Goal: Task Accomplishment & Management: Manage account settings

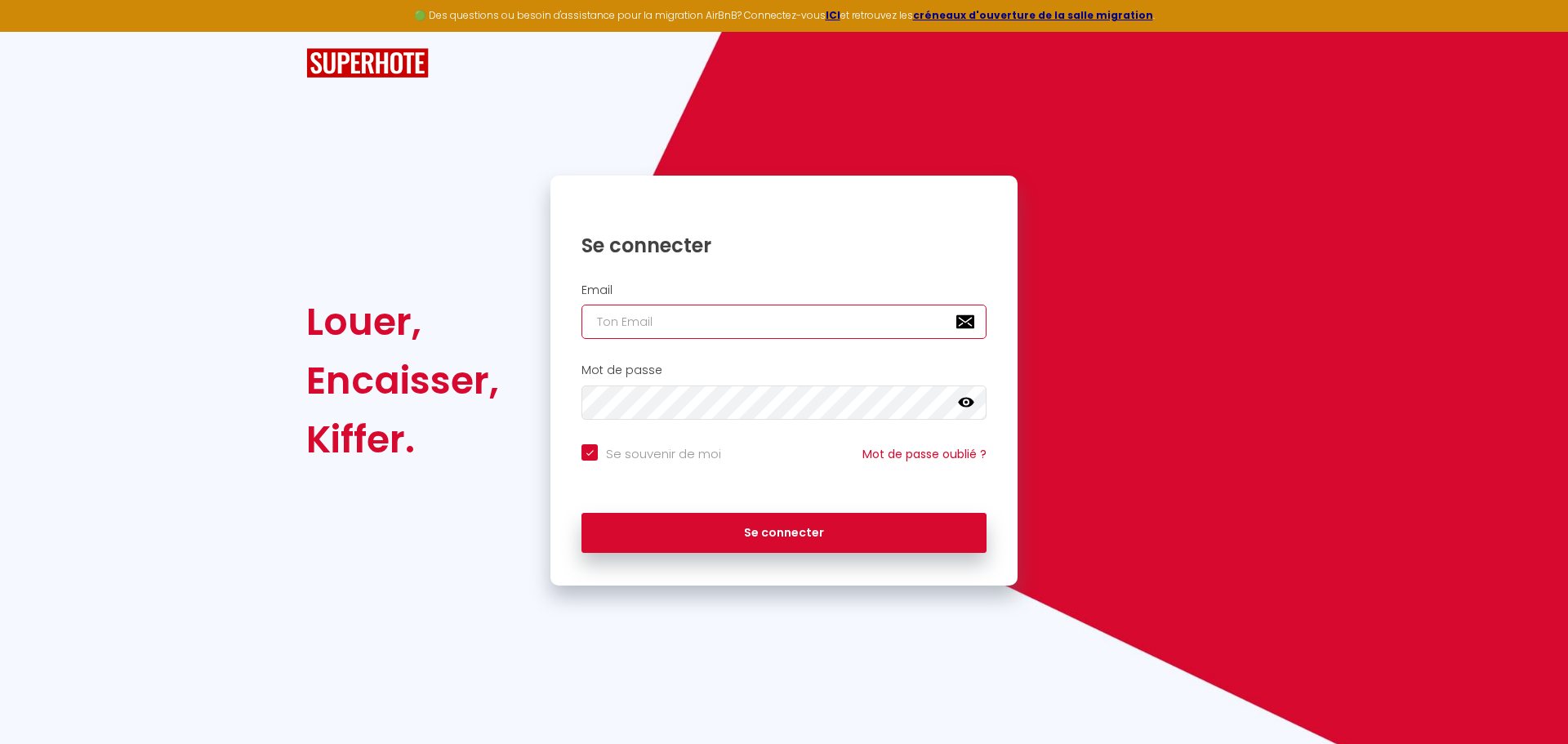
click at [772, 317] on input "email" at bounding box center [784, 322] width 405 height 35
type input "e"
checkbox input "true"
type input "eq"
checkbox input "true"
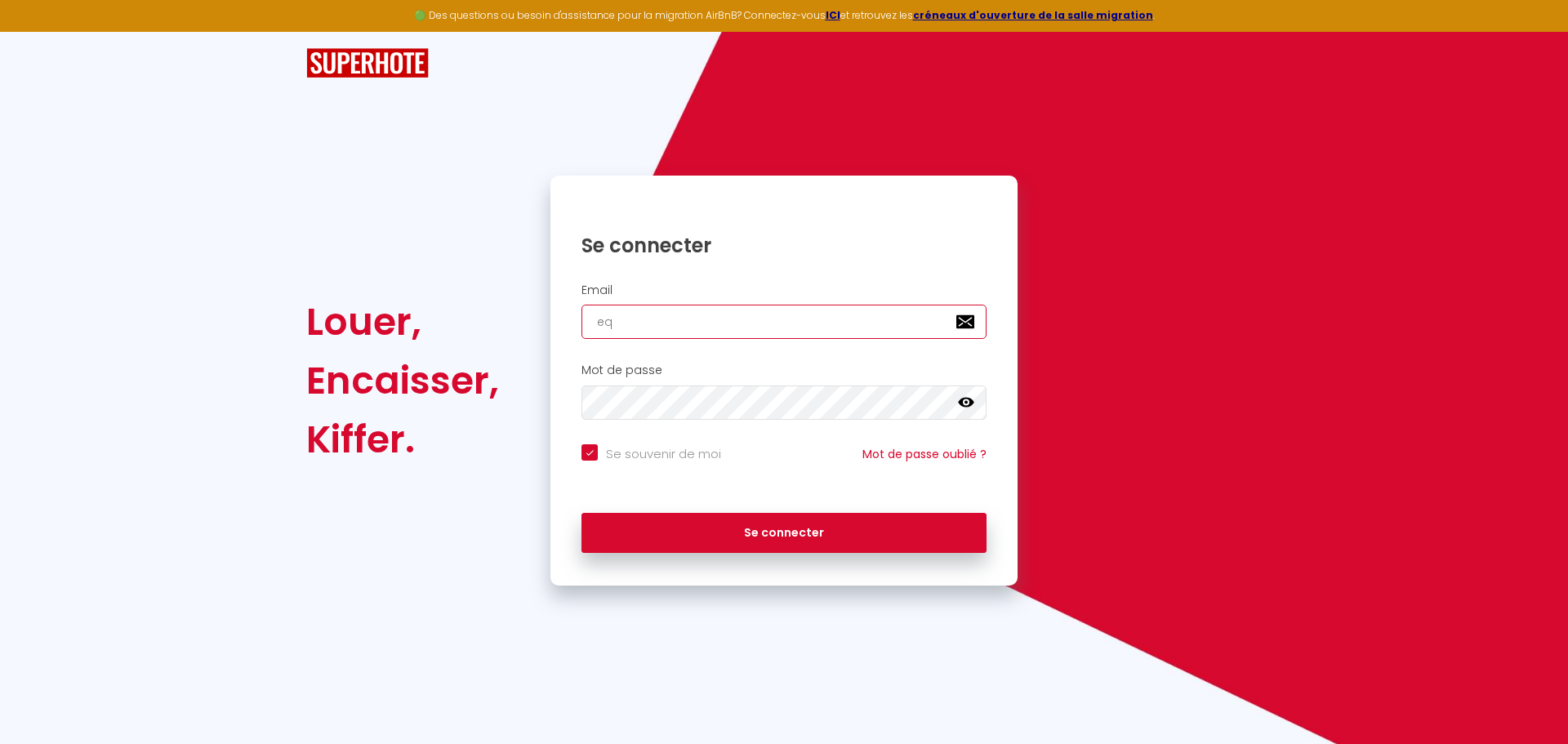
type input "equ"
checkbox input "true"
type input "equi"
checkbox input "true"
type input "equip"
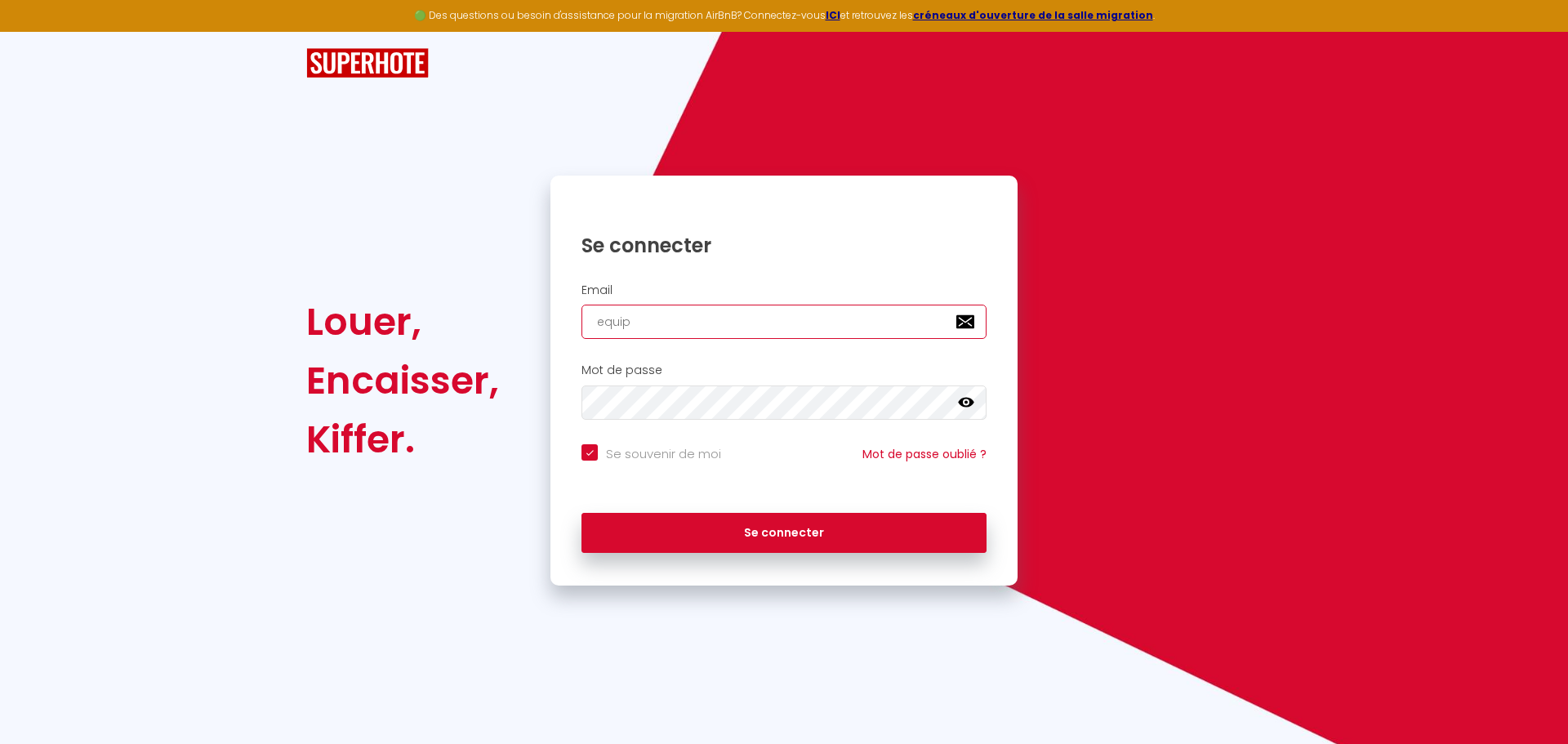
checkbox input "true"
type input "equipe"
checkbox input "true"
type input "equipeà"
checkbox input "true"
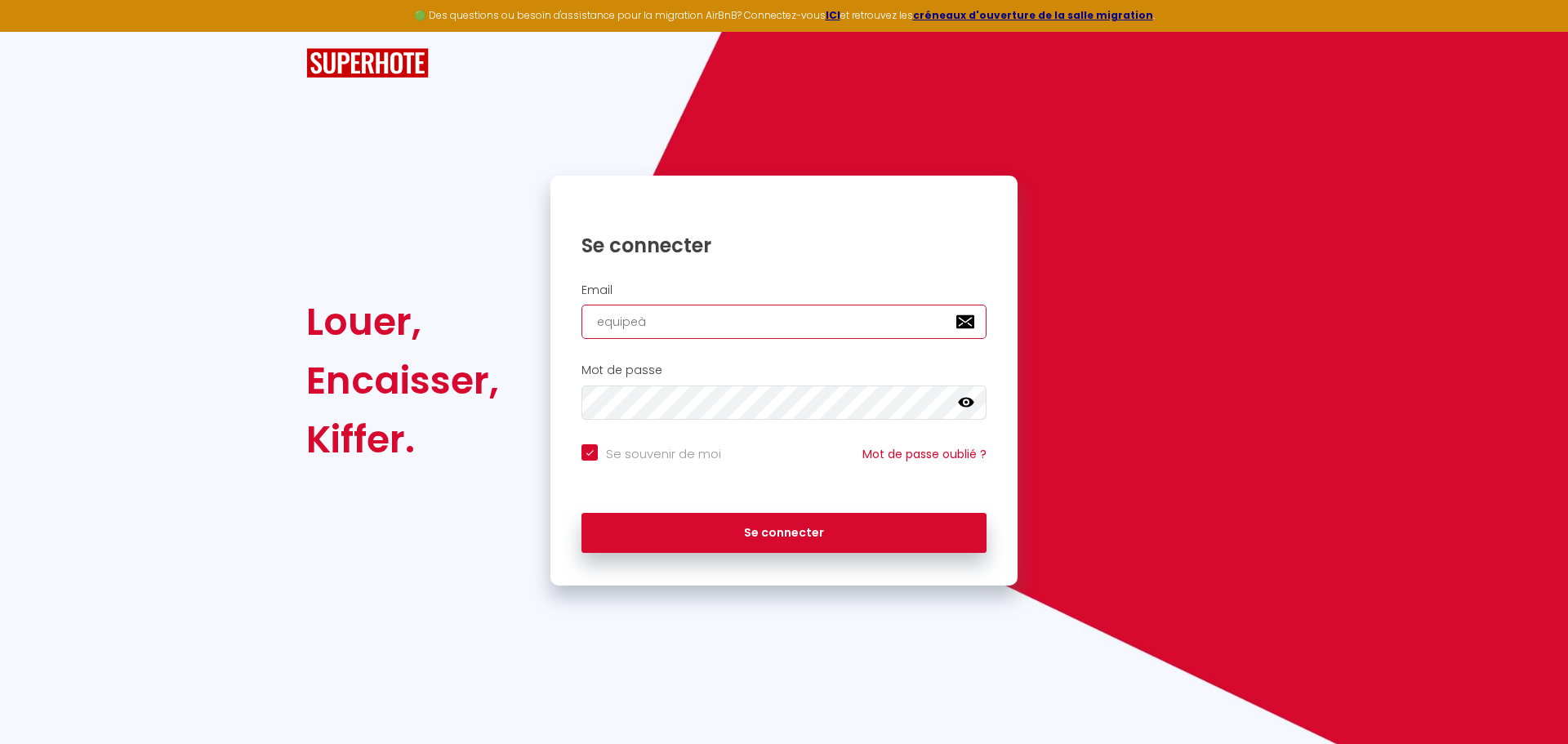
type input "equipeàl"
checkbox input "true"
type input "equipeàla"
checkbox input "true"
type input "equipeàlac"
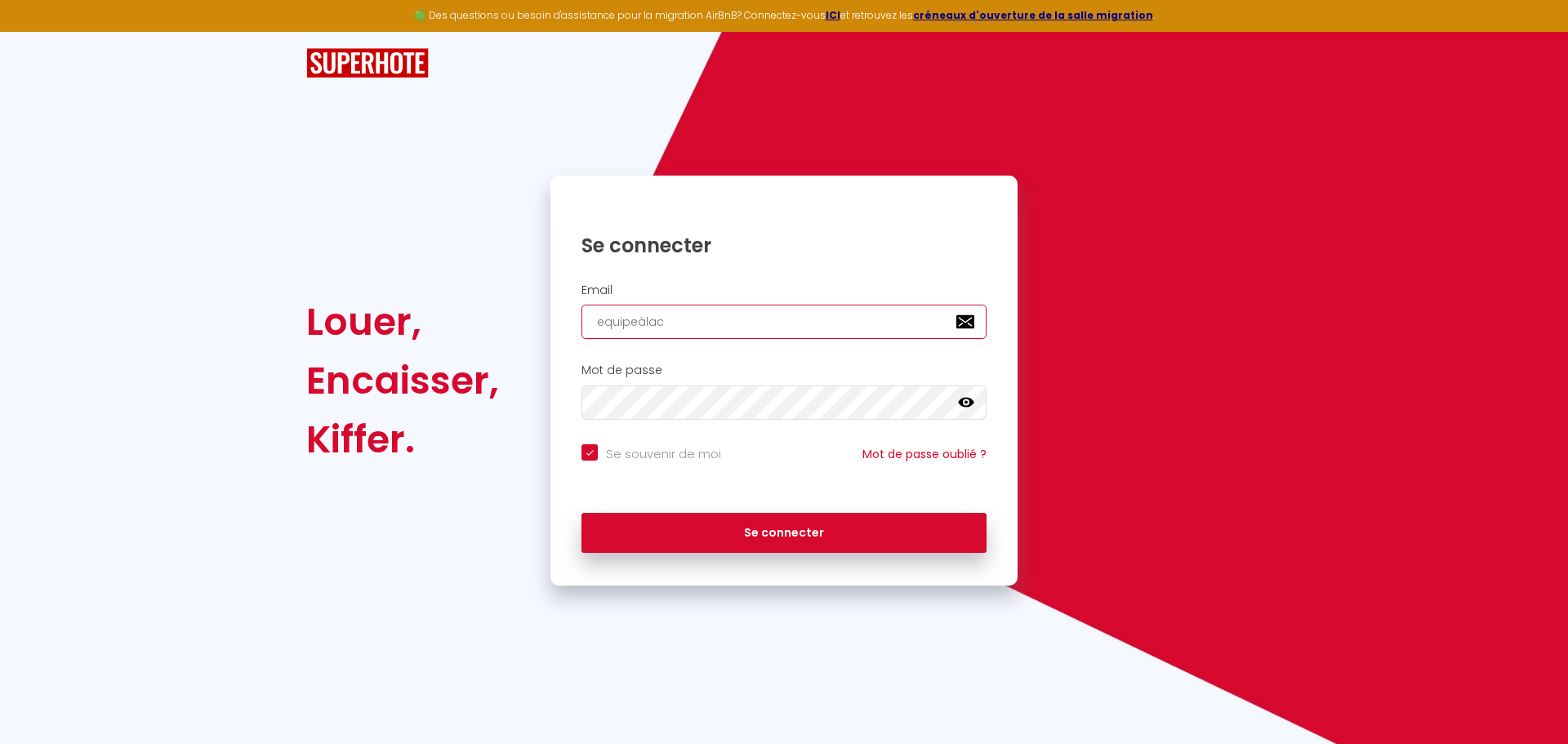
checkbox input "true"
type input "equipeàlaco"
checkbox input "true"
type input "equipeàlacon"
checkbox input "true"
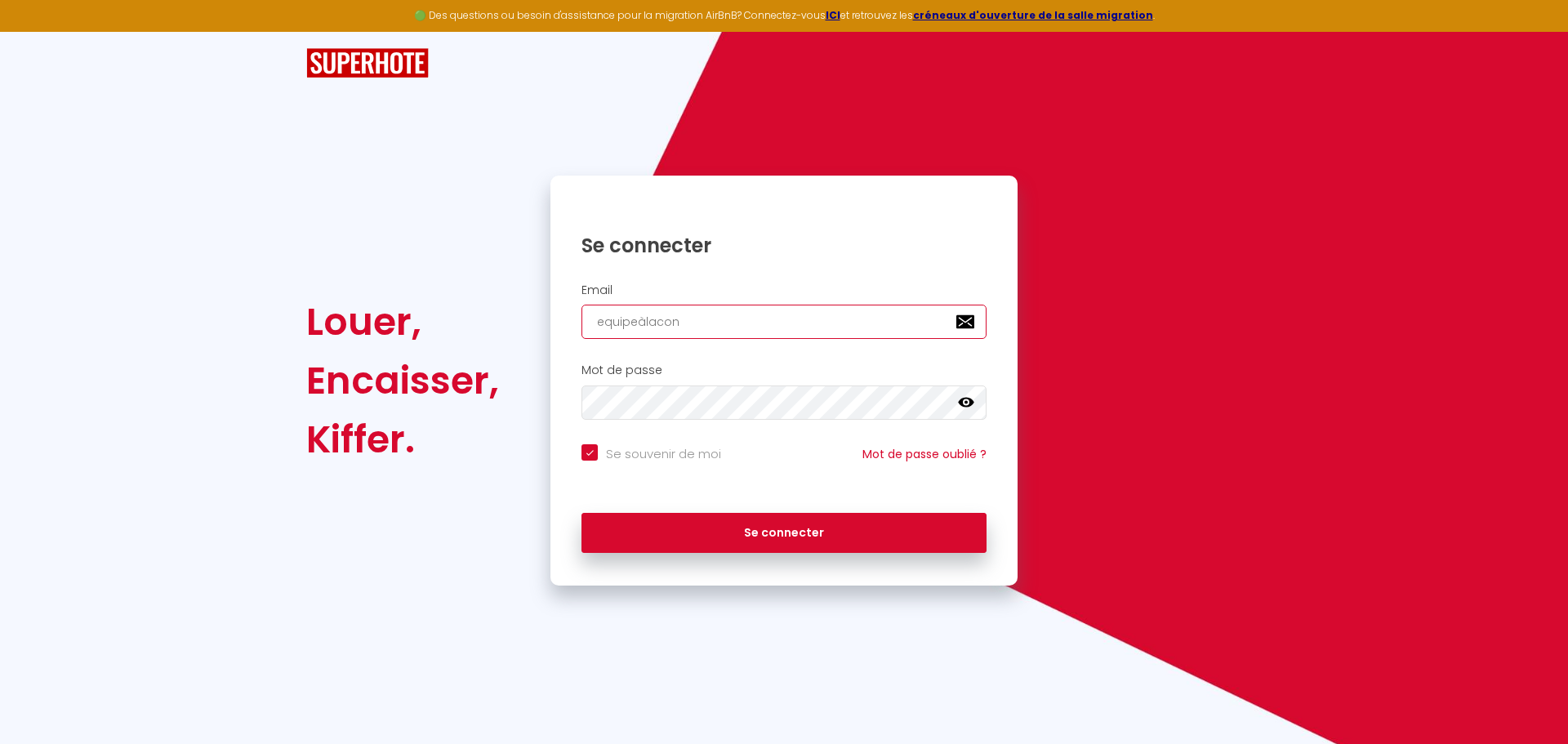
type input "equipeàlaconc"
checkbox input "true"
type input "equipeàlaconci"
checkbox input "true"
type input "equipeàlaconcie"
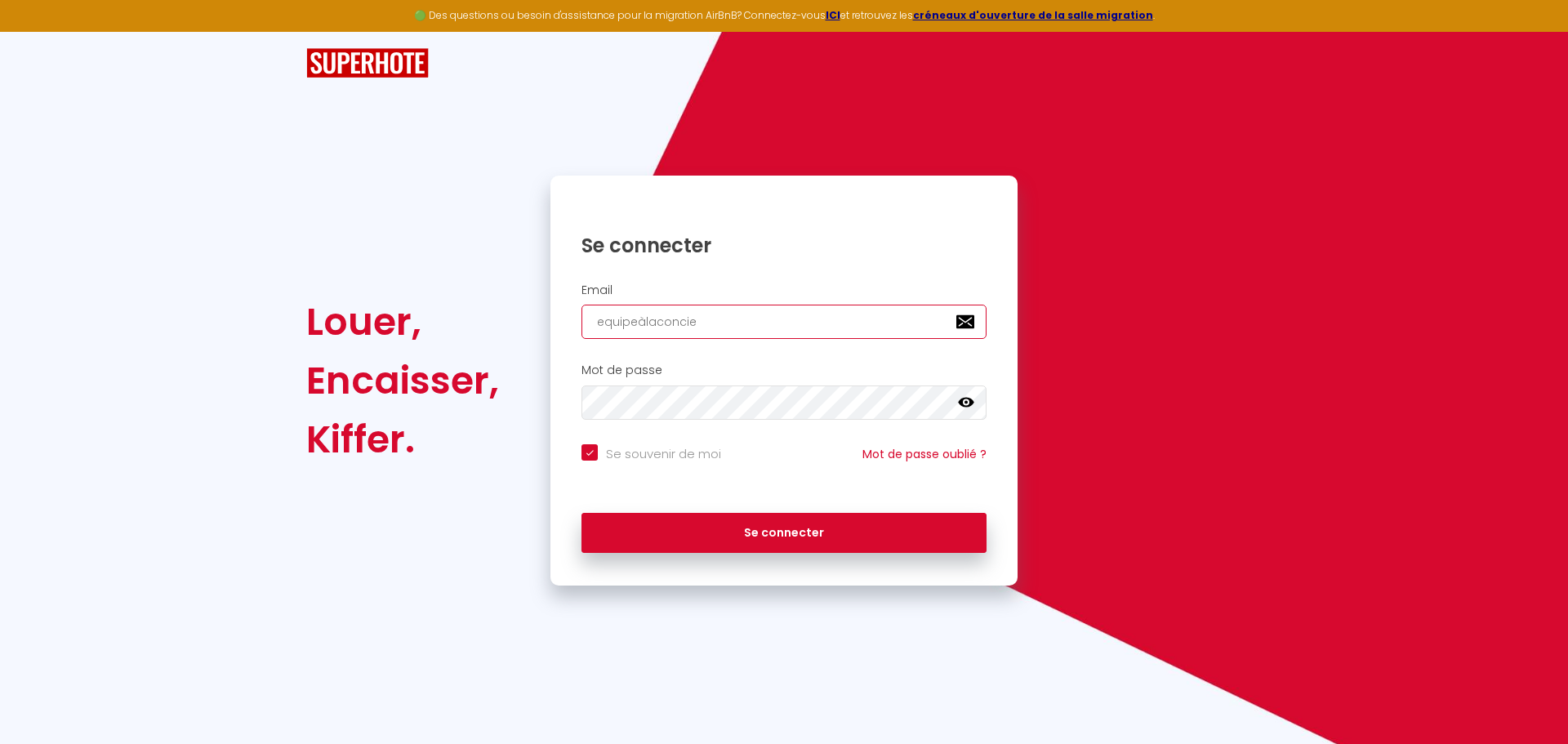
checkbox input "true"
type input "equipeàlaconcier"
checkbox input "true"
type input "equipeàlaconcierg"
checkbox input "true"
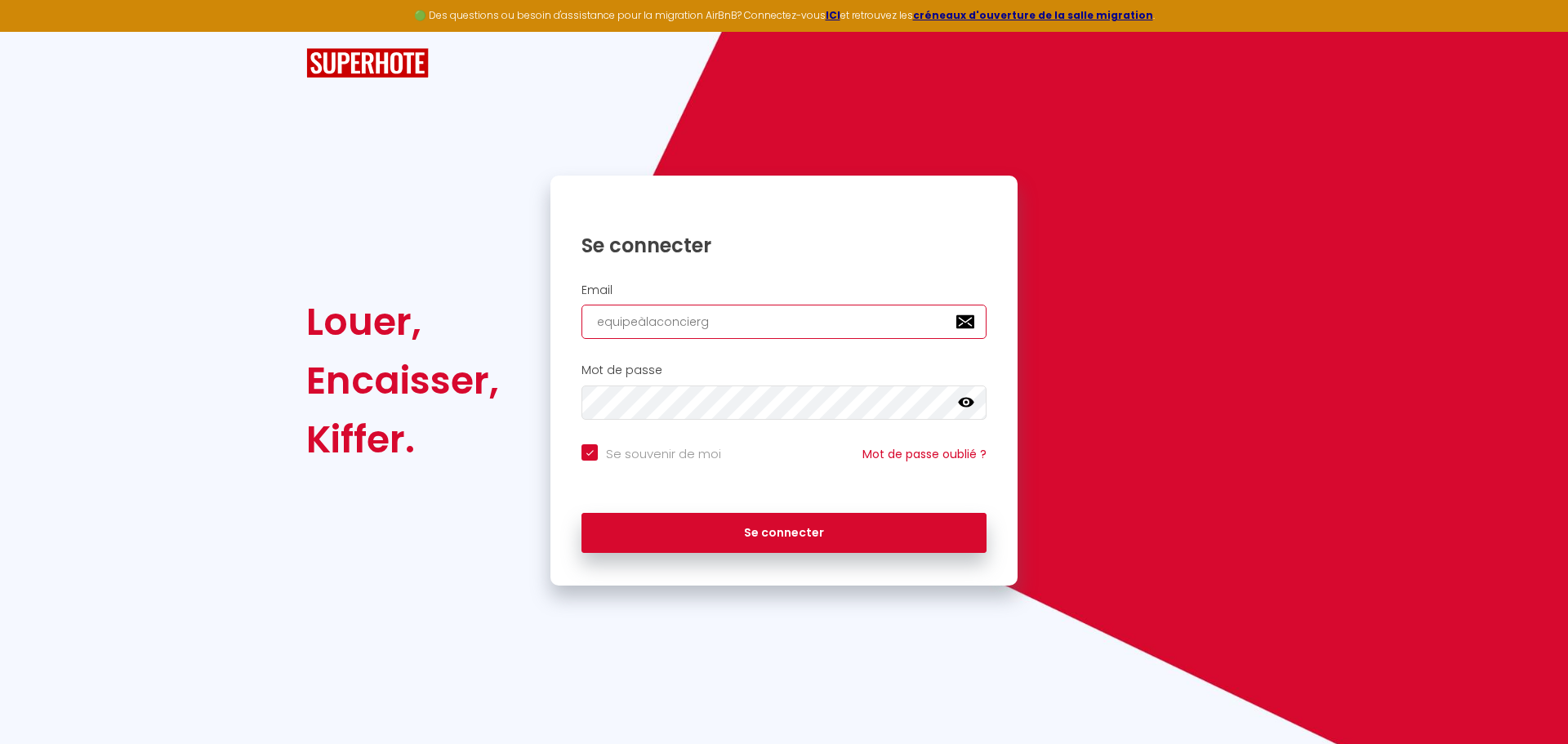
type input "equipeàlaconcierge"
checkbox input "true"
type input "equipeàlaconcierger"
checkbox input "true"
type input "equipeàlaconciergeri"
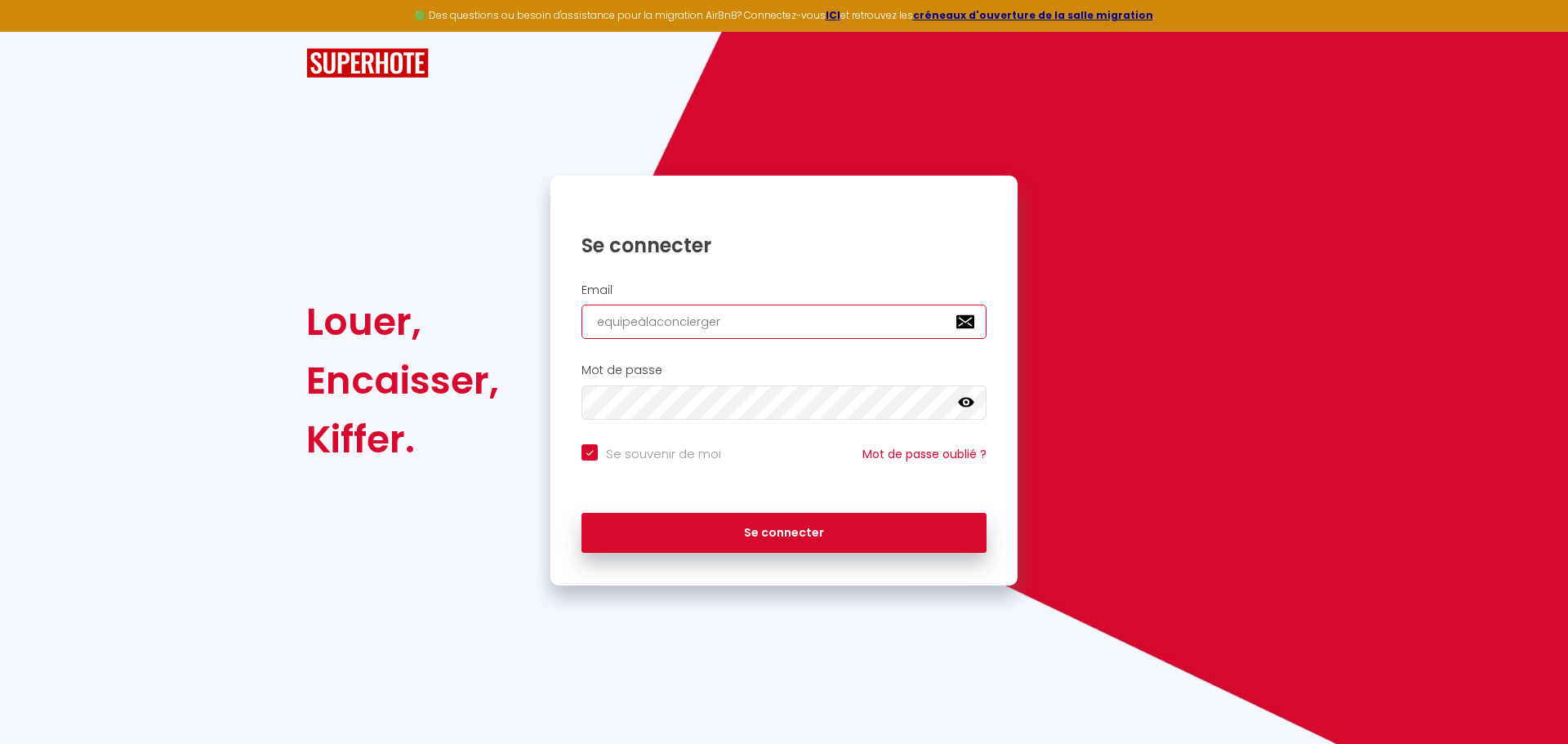
checkbox input "true"
type input "equipeàlaconciergerie"
checkbox input "true"
type input "equipeàlaconciergeried"
checkbox input "true"
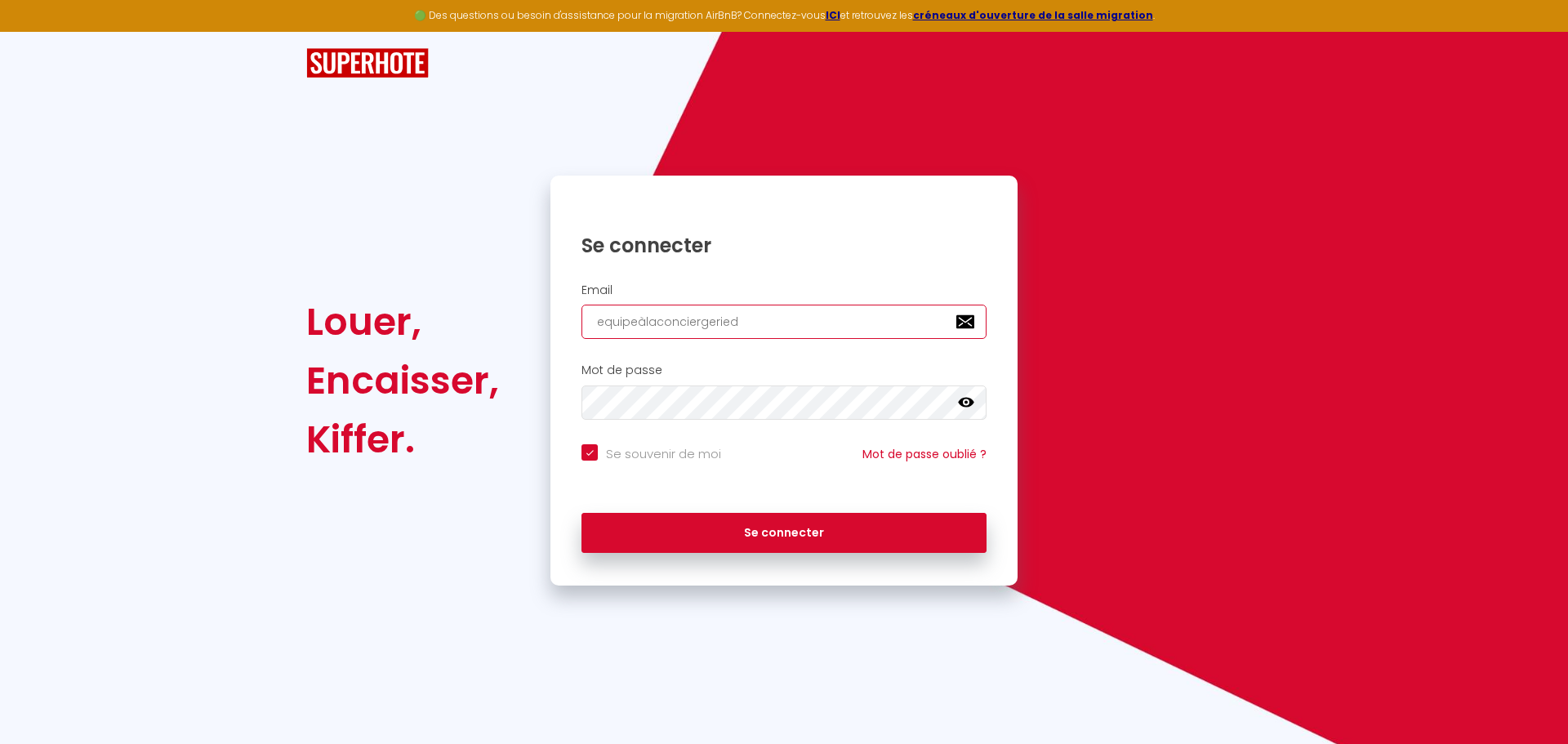
type input "equipeàlaconciergeriedu"
checkbox input "true"
type input "equipeàlaconciergeriedug"
checkbox input "true"
type input "equipeàlaconciergeriedugo"
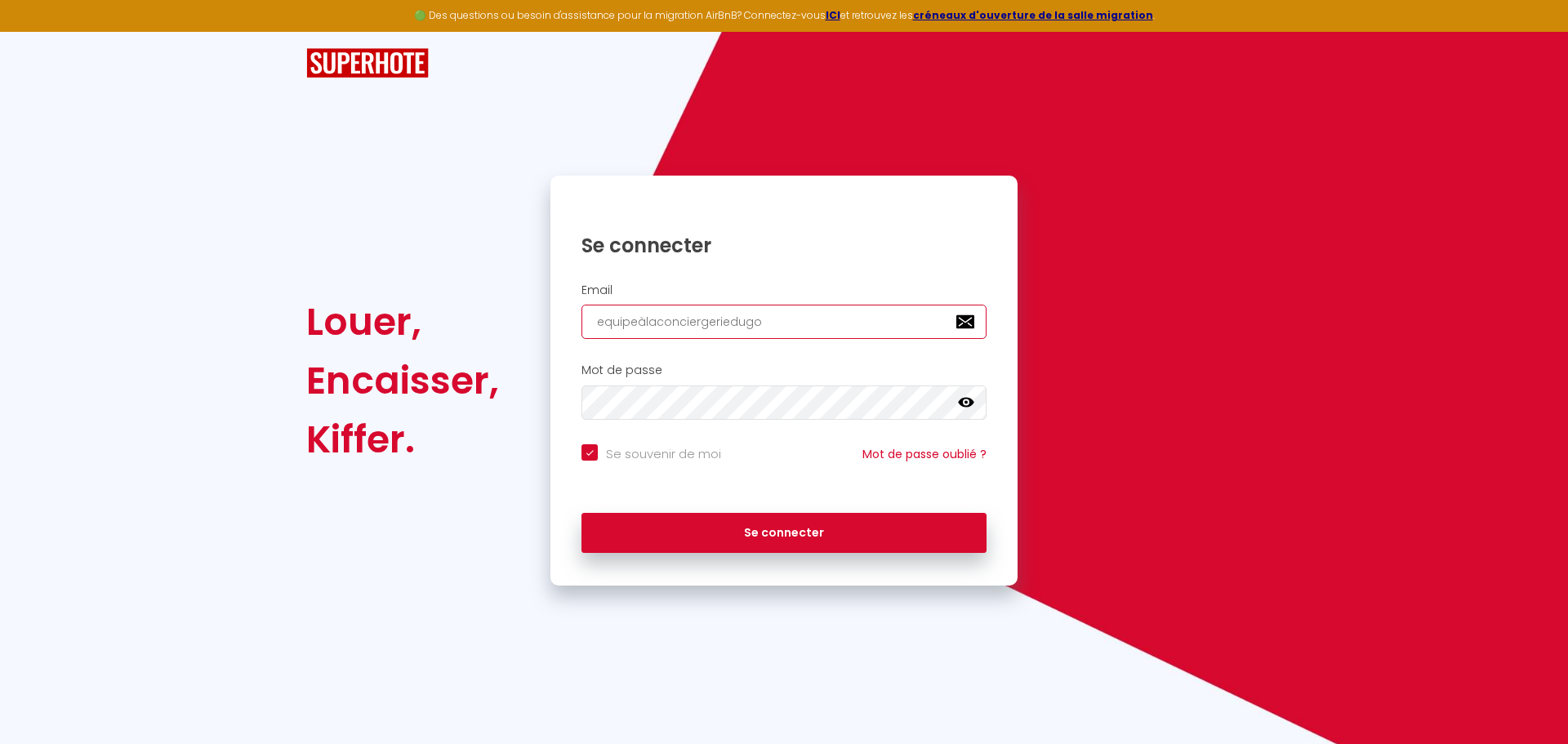
checkbox input "true"
type input "equipeàlaconciergeriedugol"
checkbox input "true"
type input "equipeàlaconciergeriedugolf"
checkbox input "true"
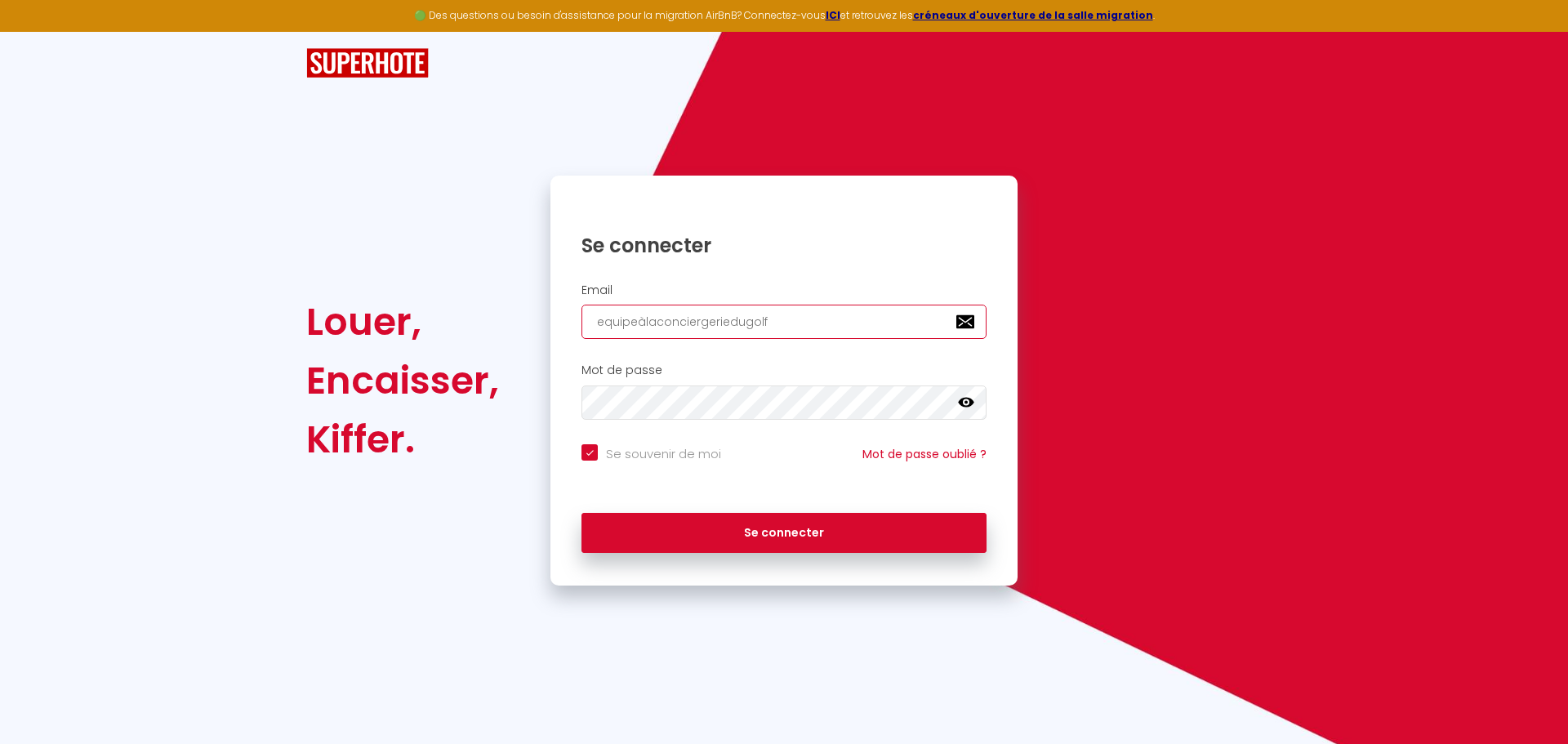
type input "equipeàlaconciergeriedugolfe"
checkbox input "true"
type input "equipeàlaconciergeriedugolfe."
checkbox input "true"
type input "equipeàlaconciergeriedugolfe.f"
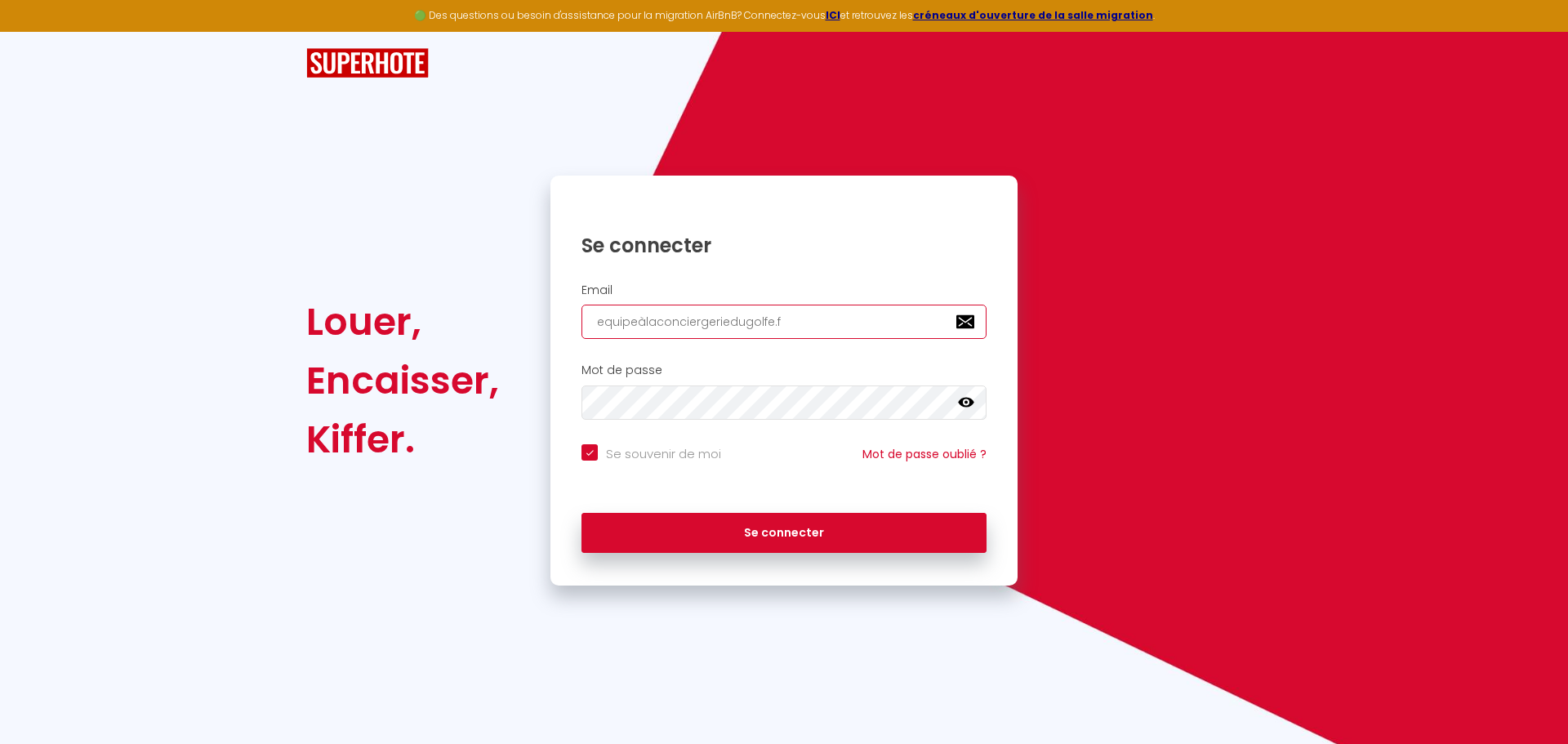
checkbox input "true"
type input "[DOMAIN_NAME]"
checkbox input "true"
click at [644, 318] on input "[DOMAIN_NAME]" at bounding box center [784, 322] width 405 height 35
type input "[DOMAIN_NAME]"
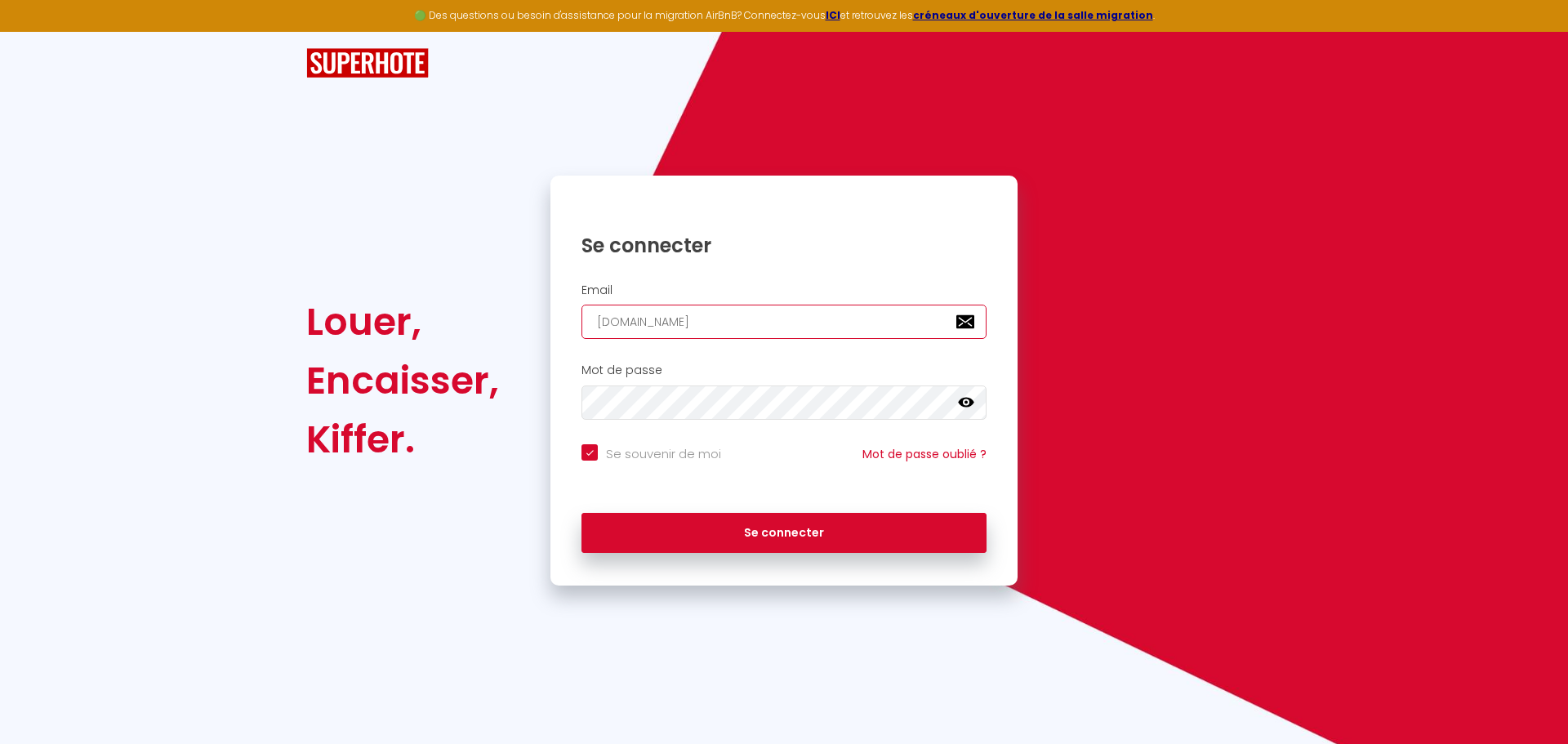
checkbox input "true"
type input "[EMAIL_ADDRESS][DOMAIN_NAME]"
checkbox input "true"
type input "[EMAIL_ADDRESS][DOMAIN_NAME]"
click at [582, 513] on button "Se connecter" at bounding box center [784, 533] width 405 height 41
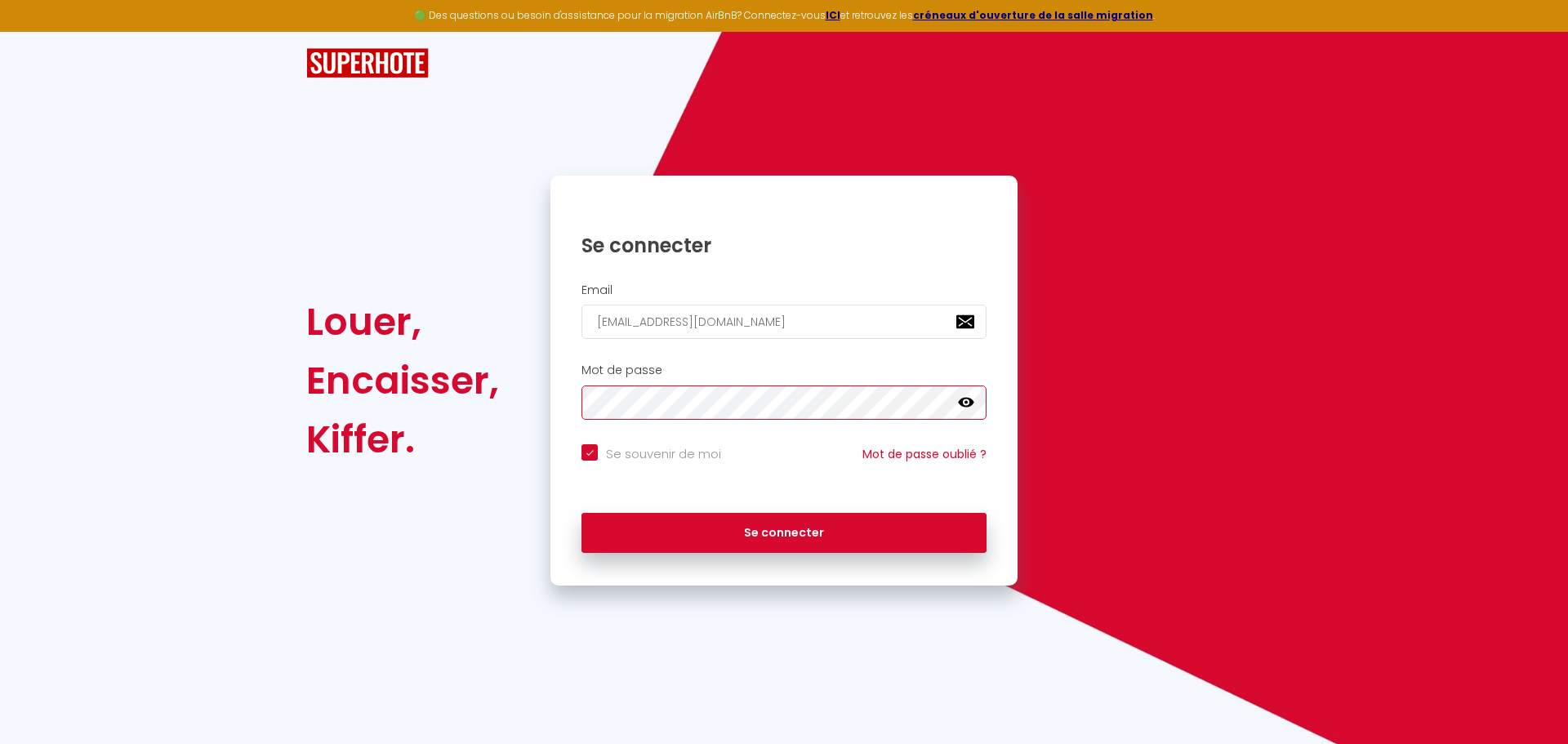
checkbox input "true"
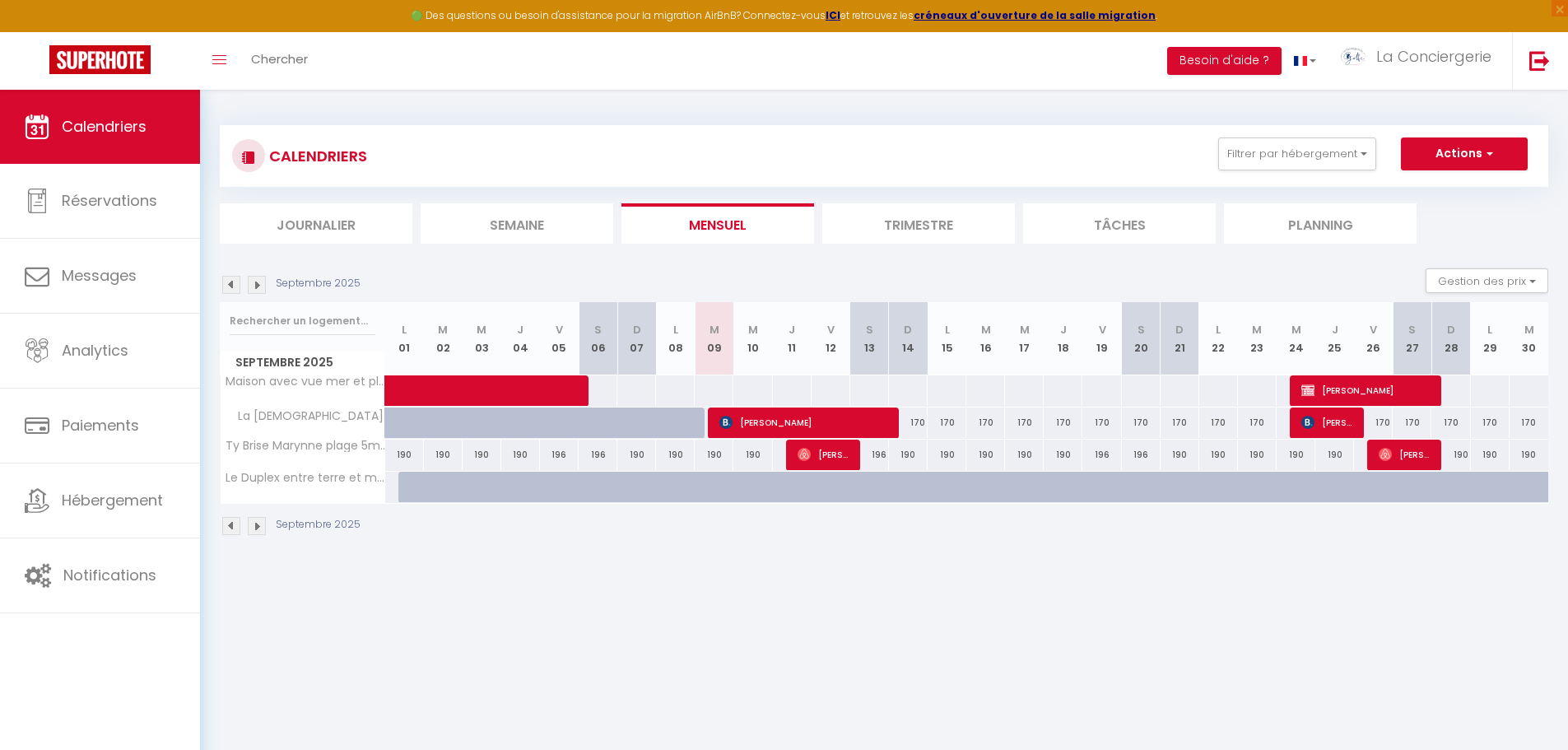
click at [234, 524] on img at bounding box center [231, 526] width 18 height 18
select select
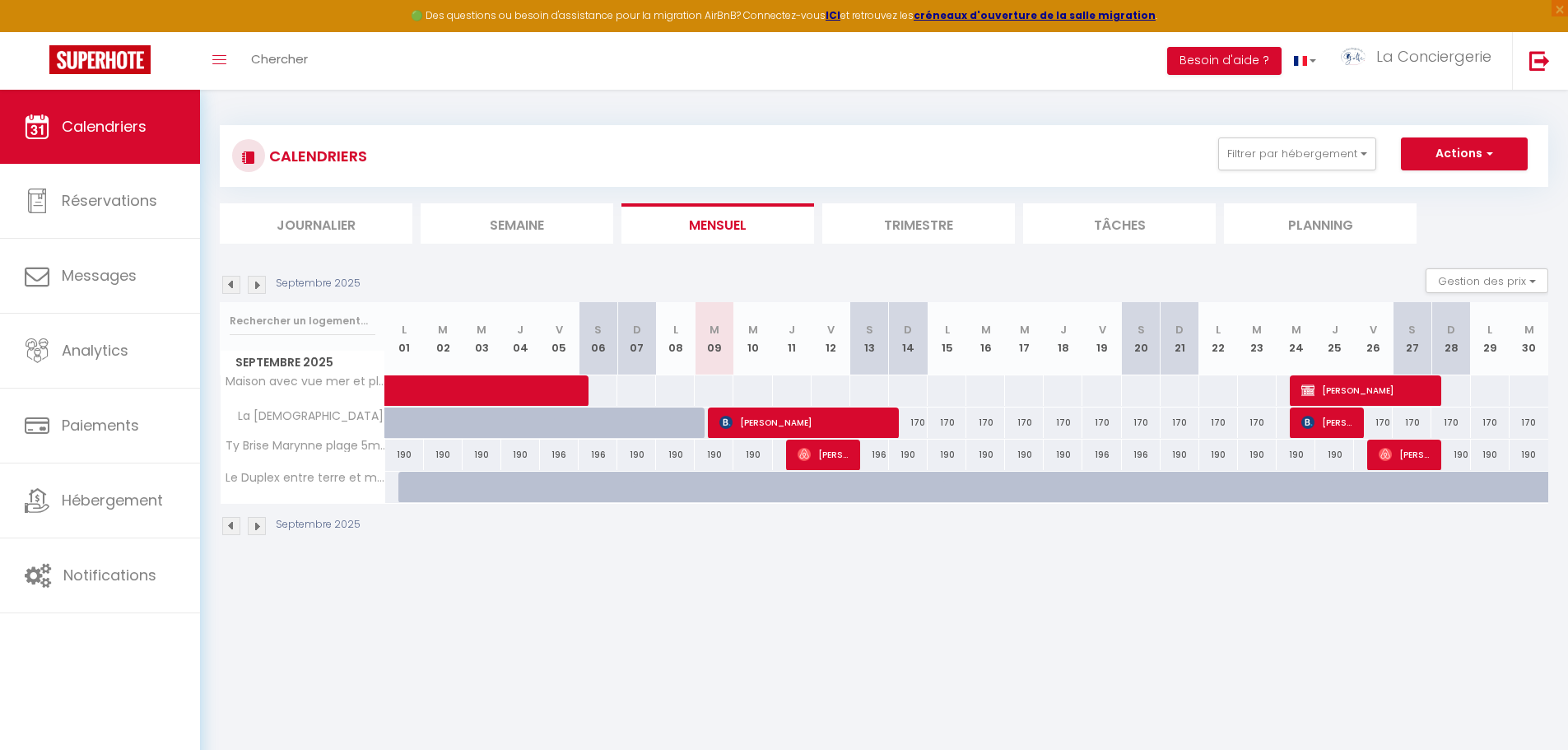
select select
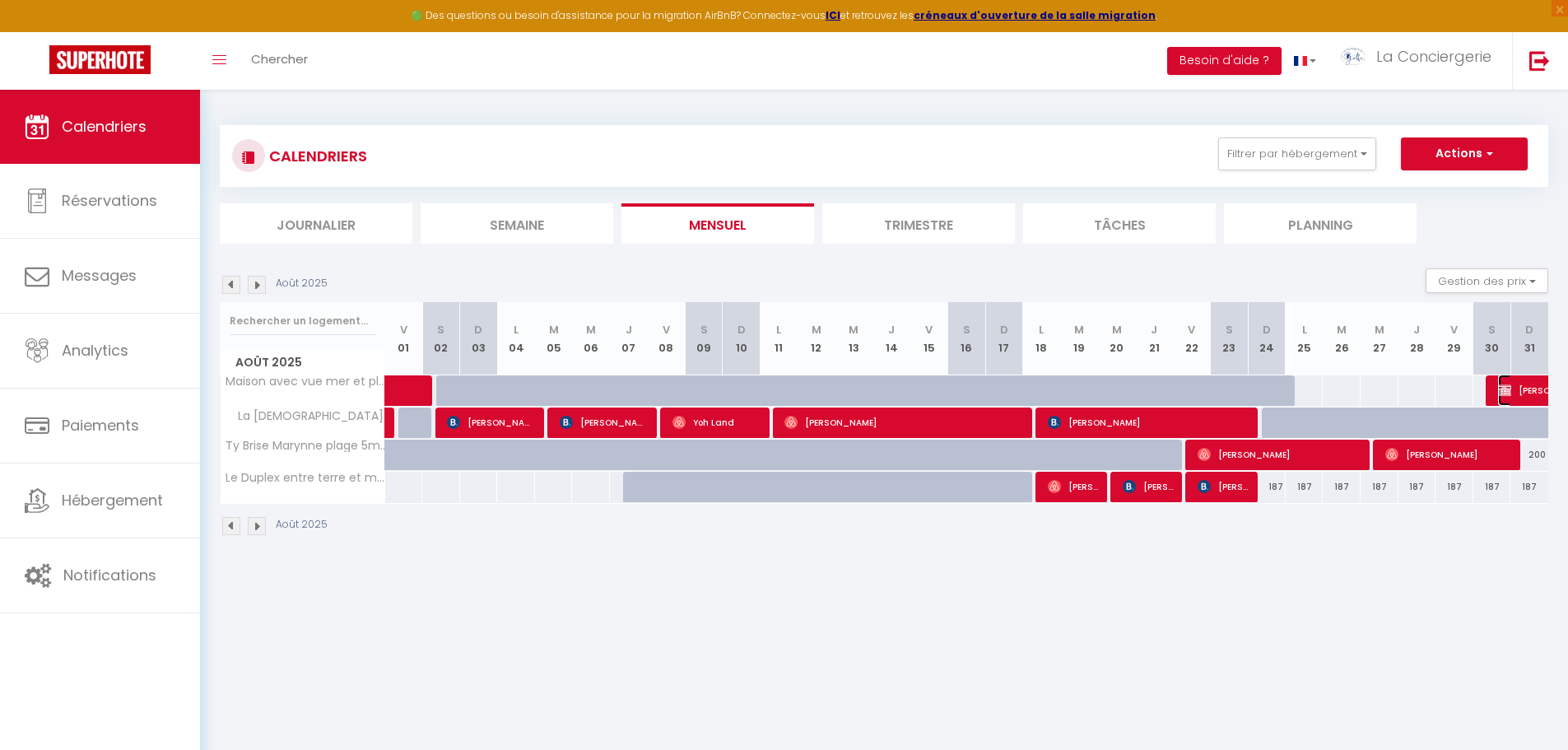
click at [1499, 385] on img at bounding box center [1505, 390] width 13 height 13
select select "OK"
select select "KO"
select select "0"
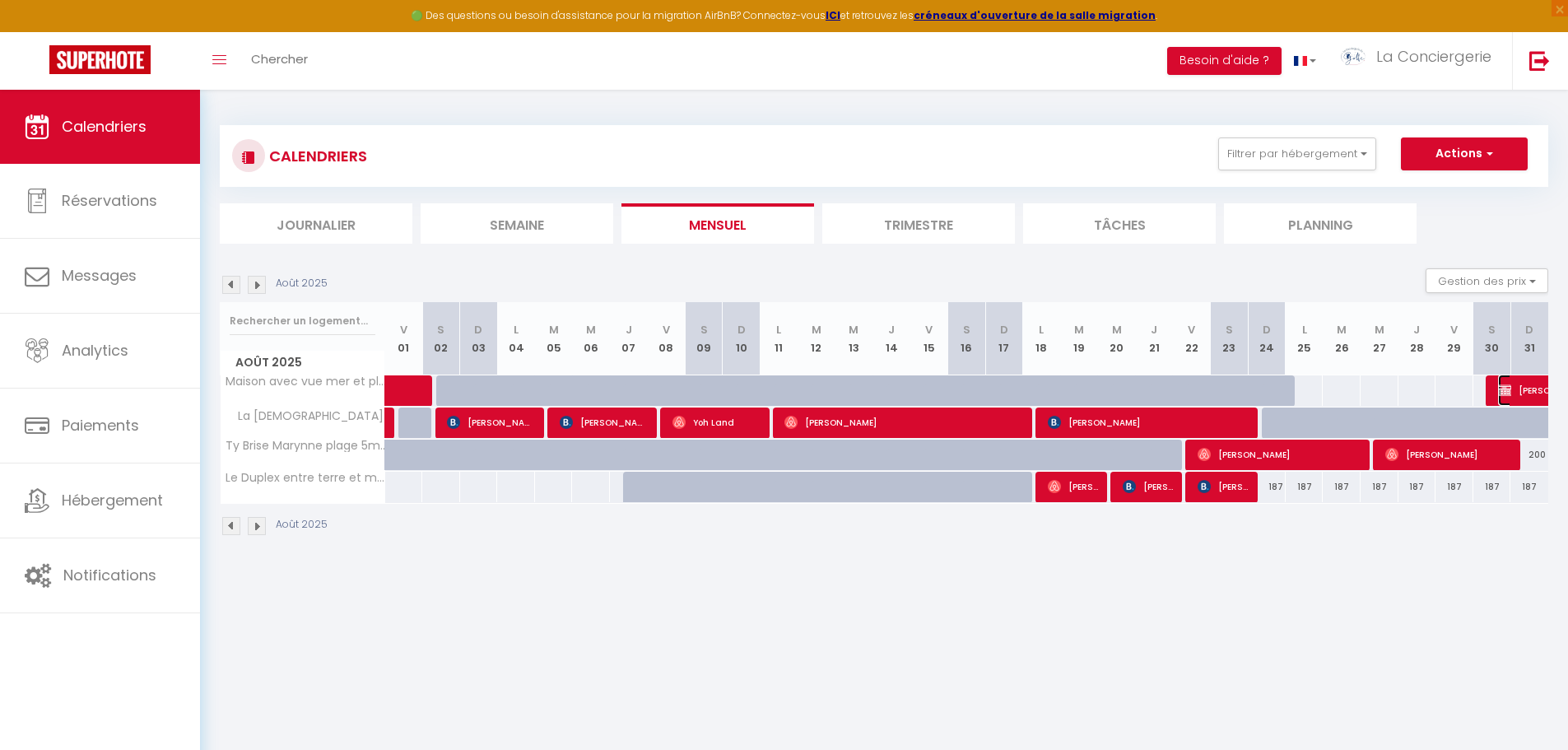
select select "1"
select select
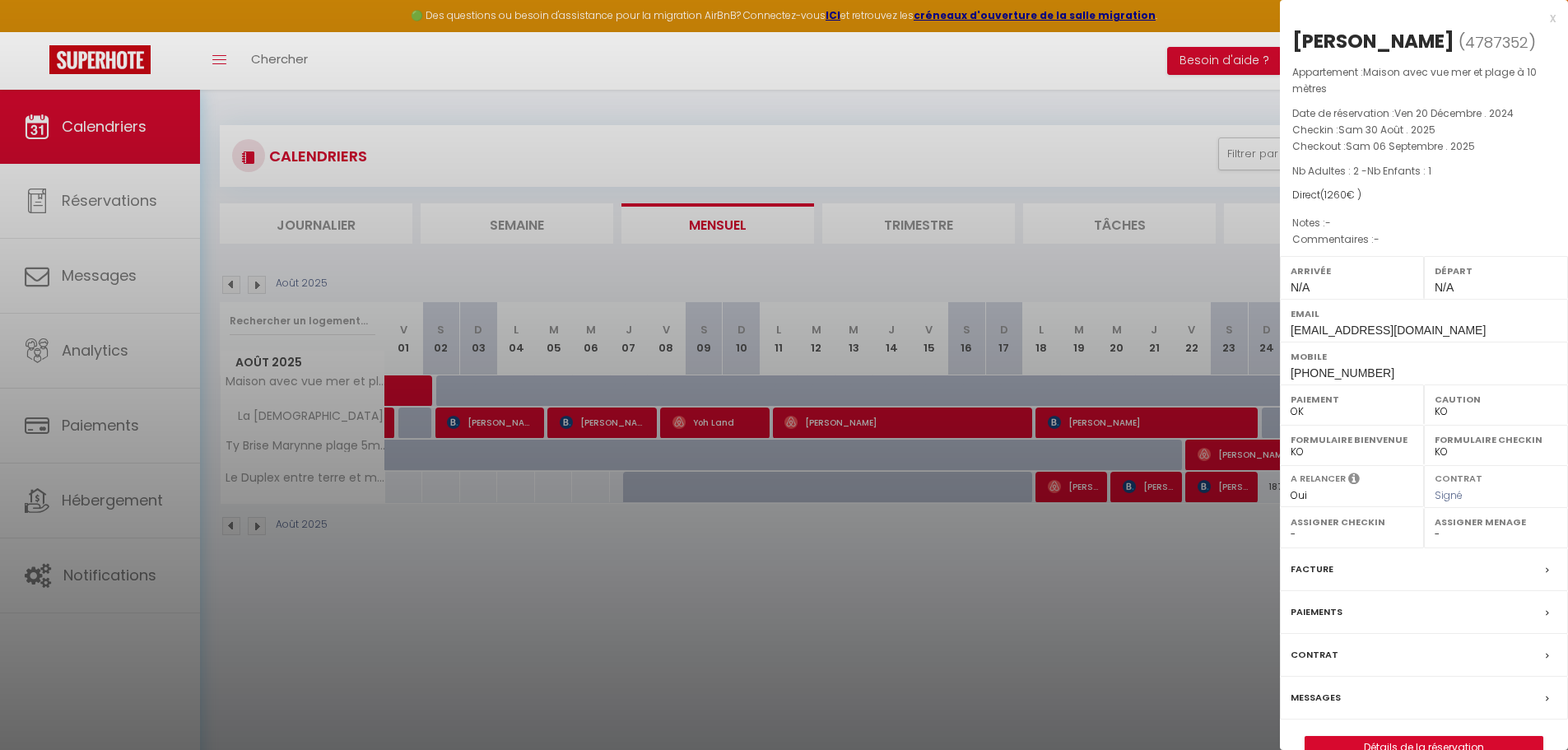
drag, startPoint x: 1551, startPoint y: 17, endPoint x: 1109, endPoint y: 137, distance: 458.0
click at [1551, 17] on div "x" at bounding box center [1418, 18] width 276 height 20
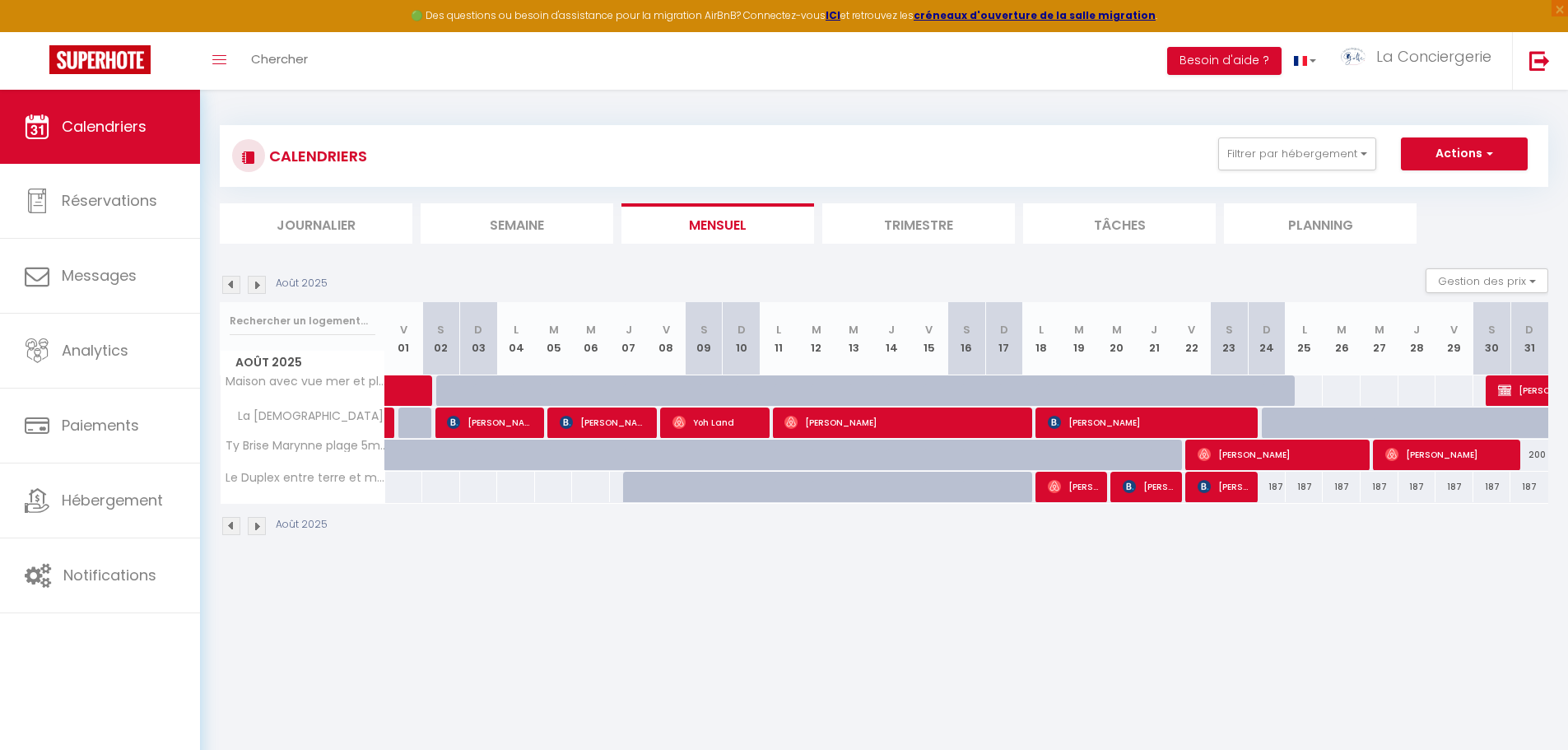
click at [255, 291] on img at bounding box center [257, 285] width 18 height 18
